Goal: Information Seeking & Learning: Learn about a topic

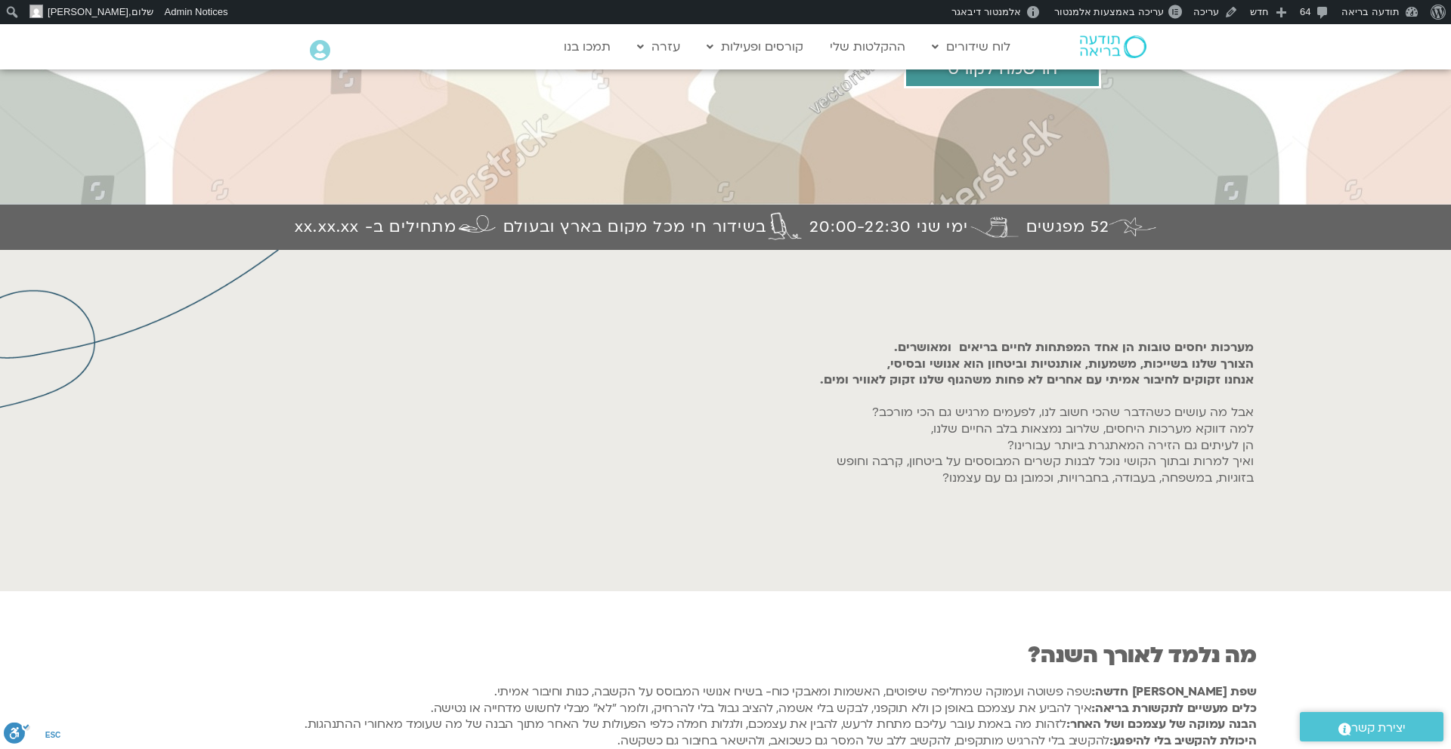
scroll to position [439, 0]
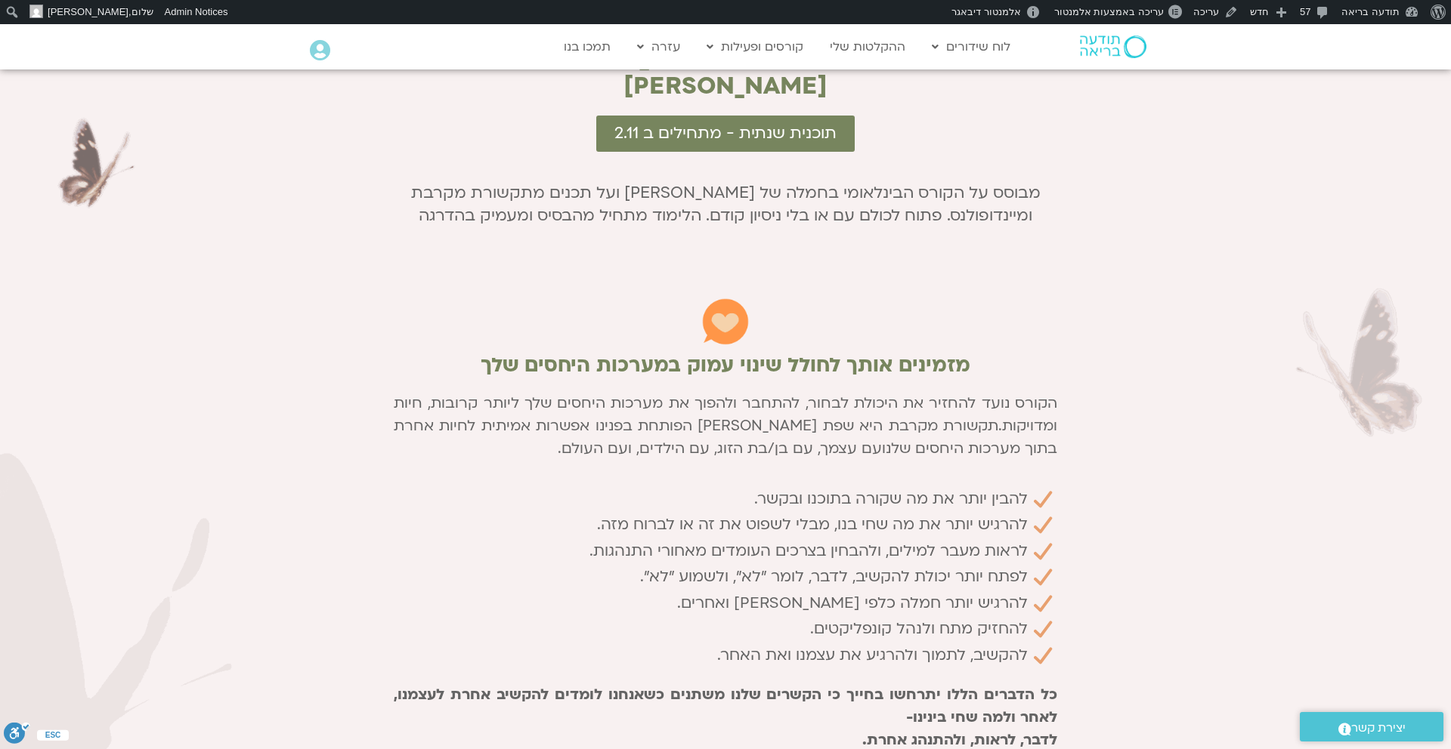
scroll to position [989, 0]
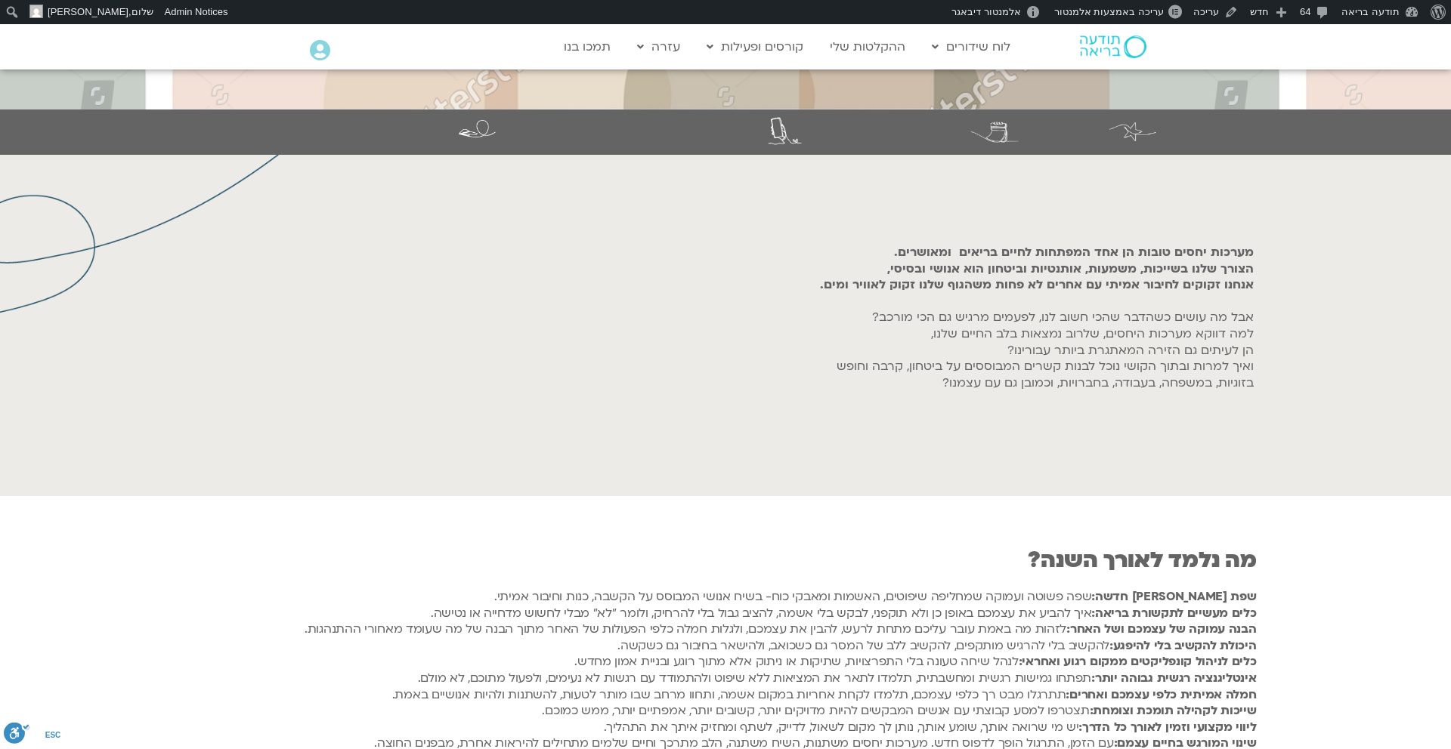
scroll to position [439, 0]
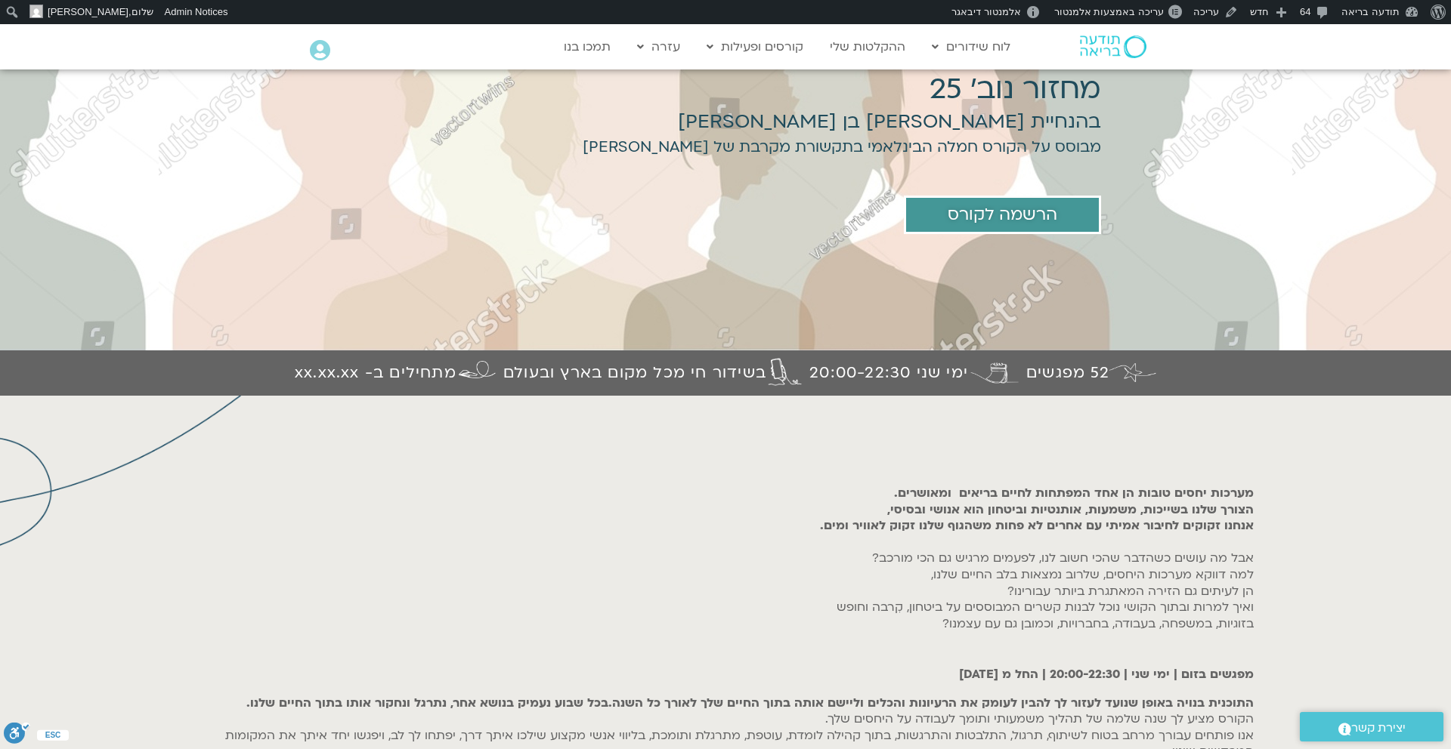
scroll to position [200, 0]
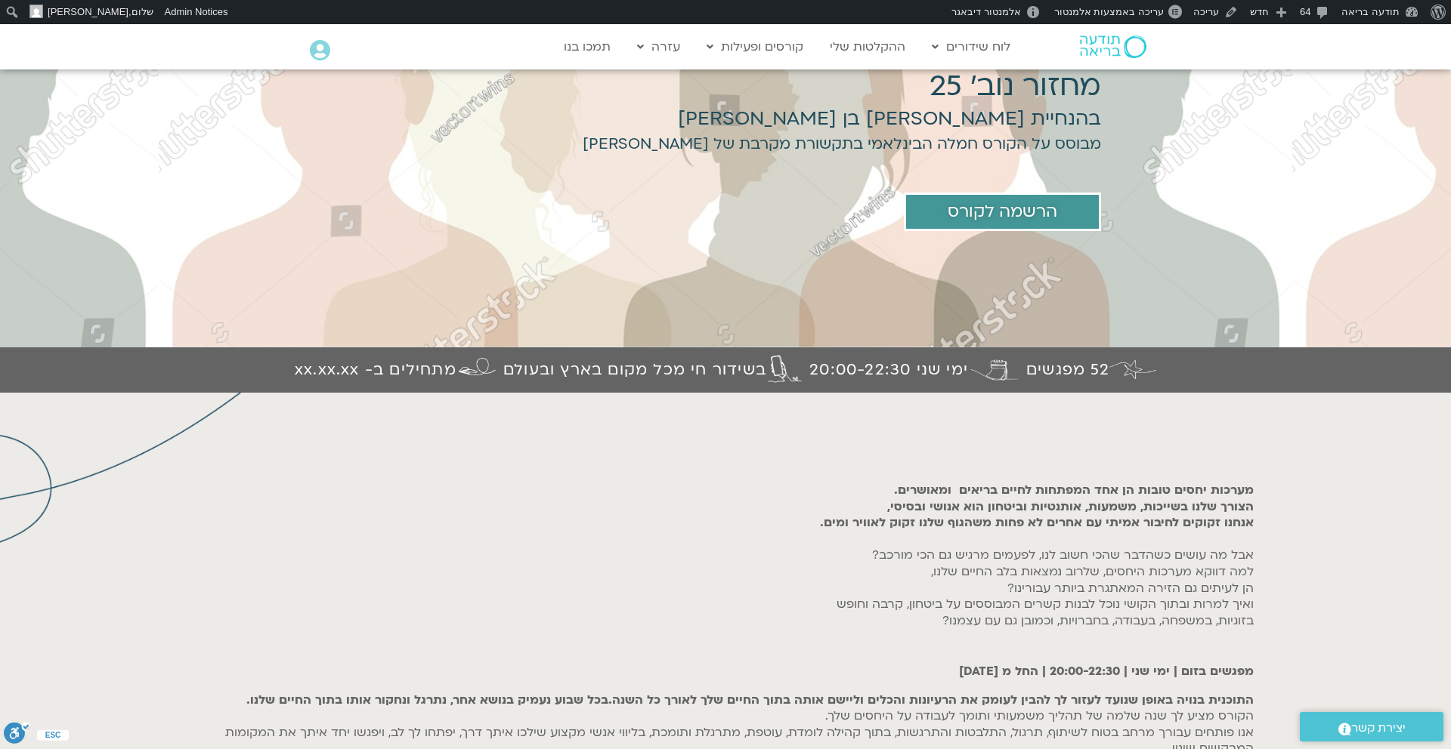
click at [1206, 563] on h6 "מערכות יחסים טובות הן אחד המפתחות לחיים בריאים ומאושרים. הצורך שלנו בשייכות, מש…" at bounding box center [725, 564] width 1056 height 163
click at [1203, 489] on b "מערכות יחסים טובות הן אחד המפתחות לחיים בריאים ומאושרים." at bounding box center [1074, 490] width 360 height 17
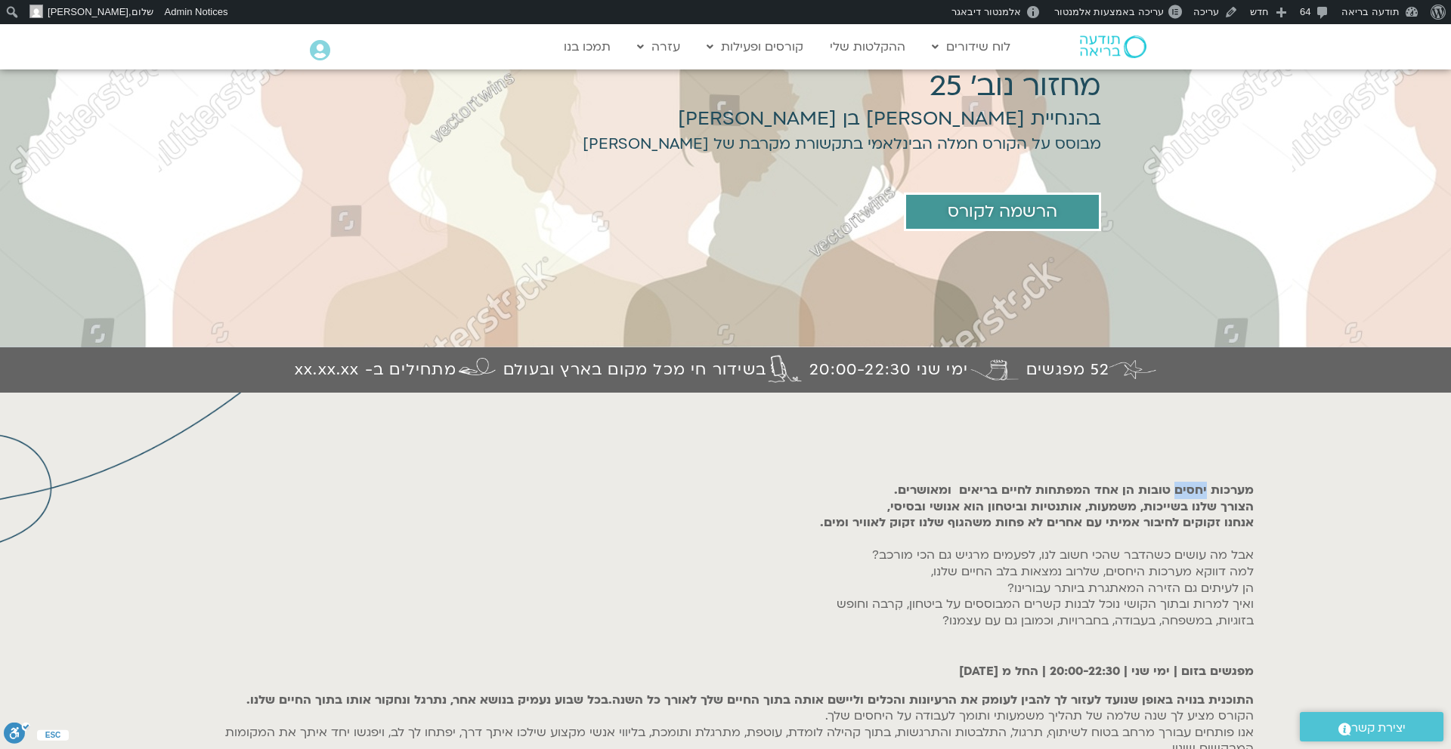
click at [1203, 489] on b "מערכות יחסים טובות הן אחד המפתחות לחיים בריאים ומאושרים." at bounding box center [1074, 490] width 360 height 17
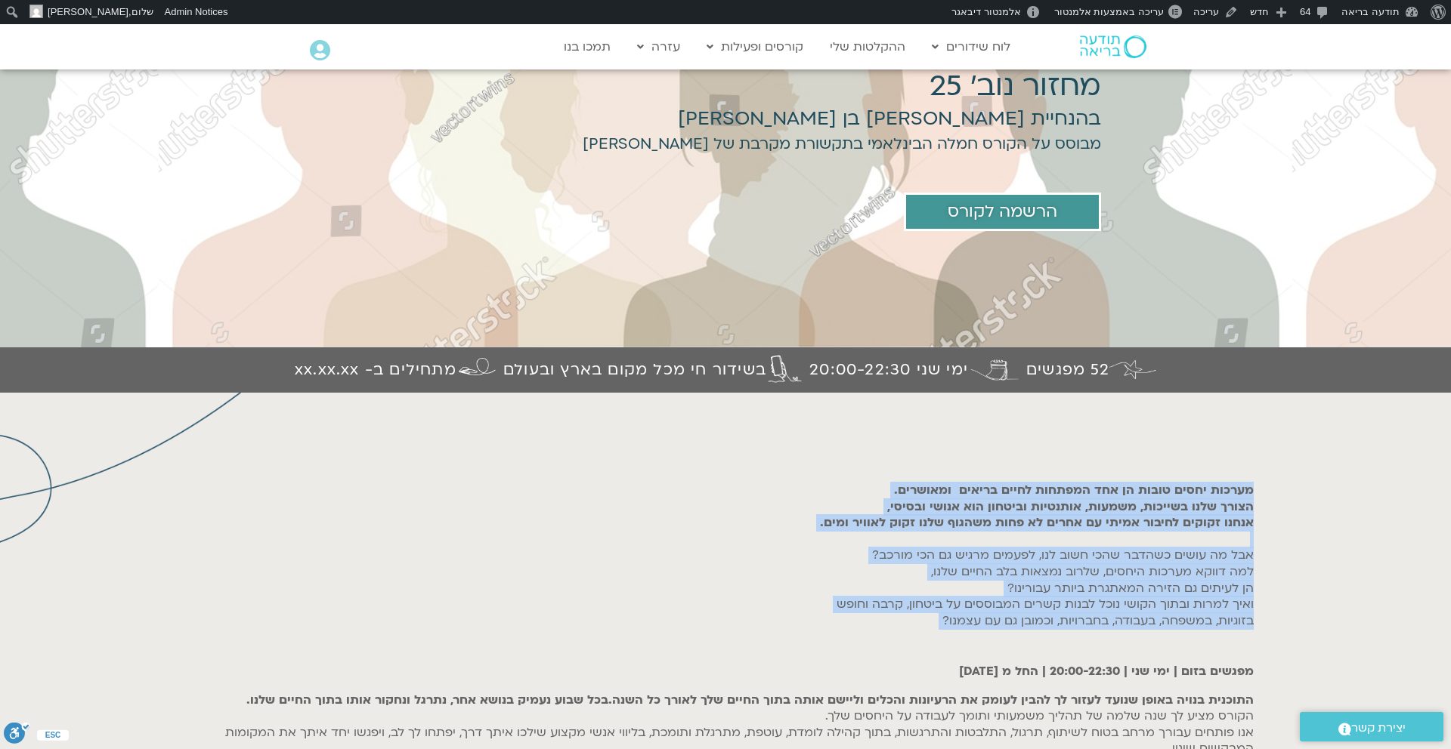
click at [1305, 606] on section "מערכות יחסים טובות הן אחד המפתחות לחיים בריאים ומאושרים. הצורך שלנו בשייכות, מש…" at bounding box center [725, 752] width 1451 height 718
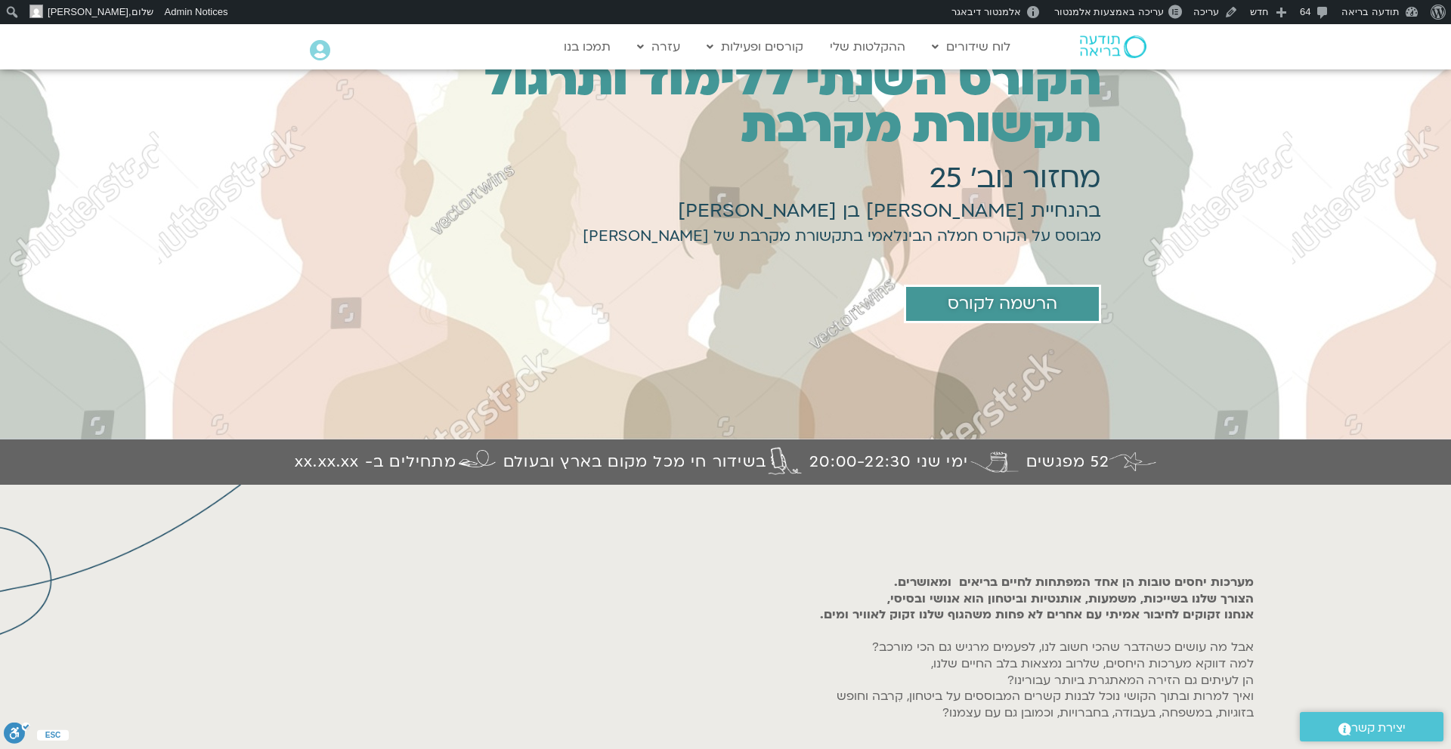
scroll to position [0, 0]
